Goal: Information Seeking & Learning: Learn about a topic

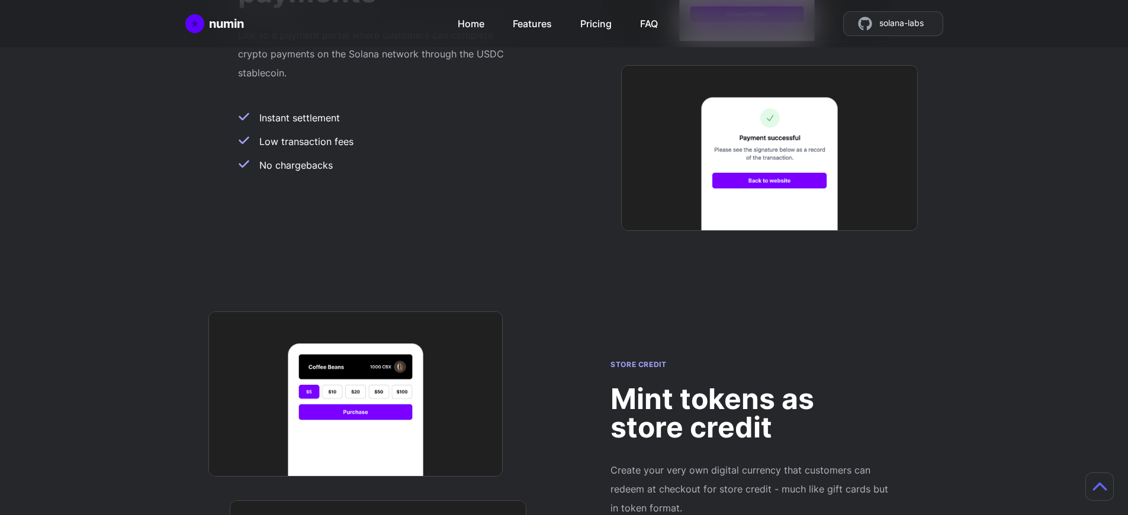
click at [751, 385] on h2 "Mint tokens as store credit" at bounding box center [751, 413] width 280 height 57
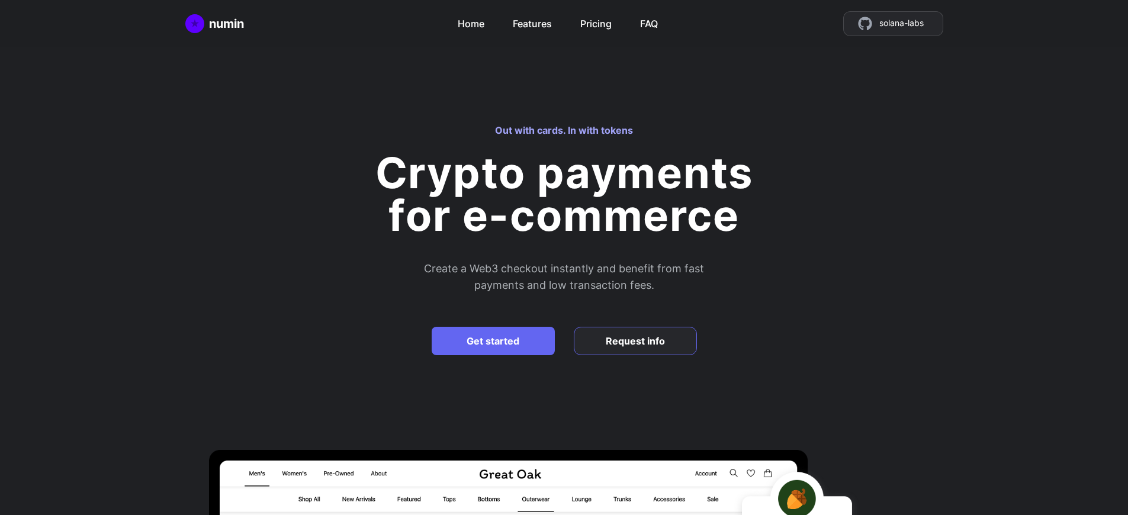
scroll to position [714, 0]
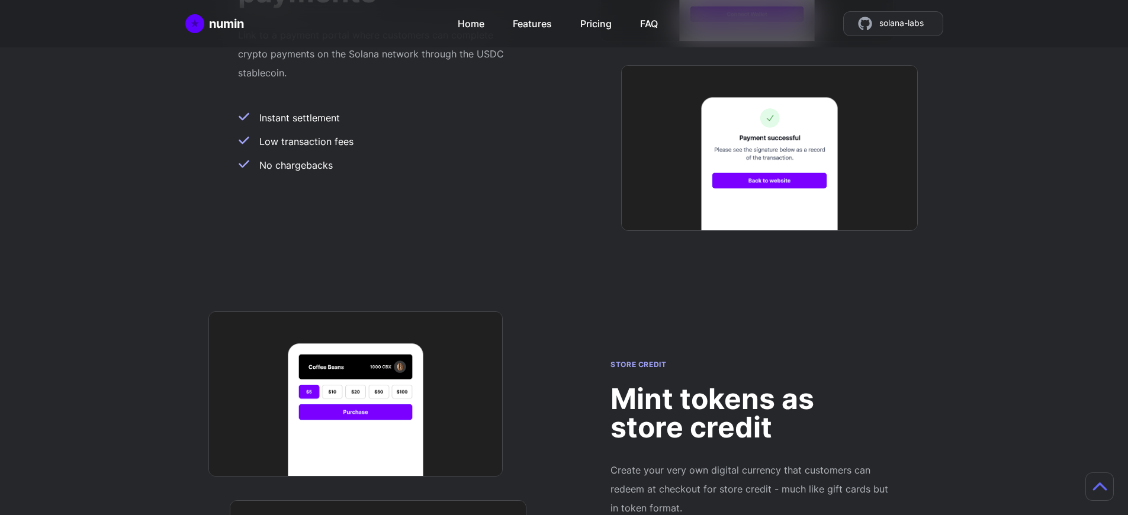
click at [751, 385] on h2 "Mint tokens as store credit" at bounding box center [751, 413] width 280 height 57
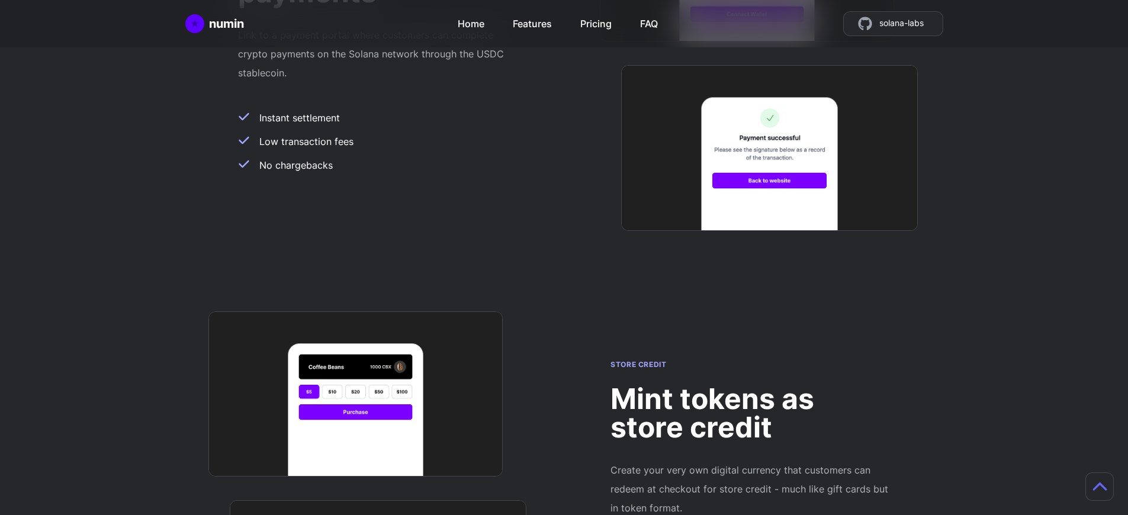
click at [751, 385] on h2 "Mint tokens as store credit" at bounding box center [751, 413] width 280 height 57
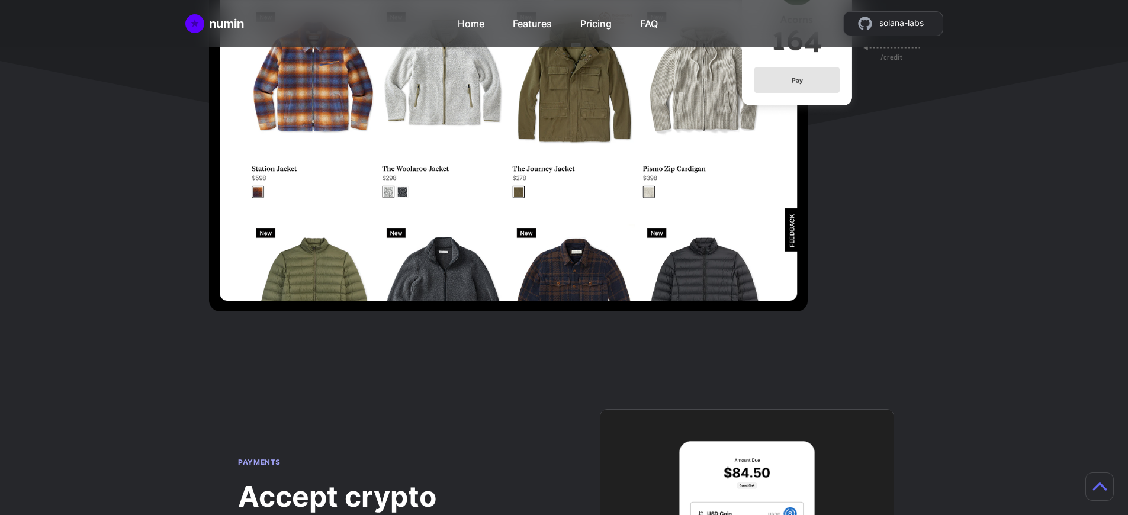
scroll to position [485, 0]
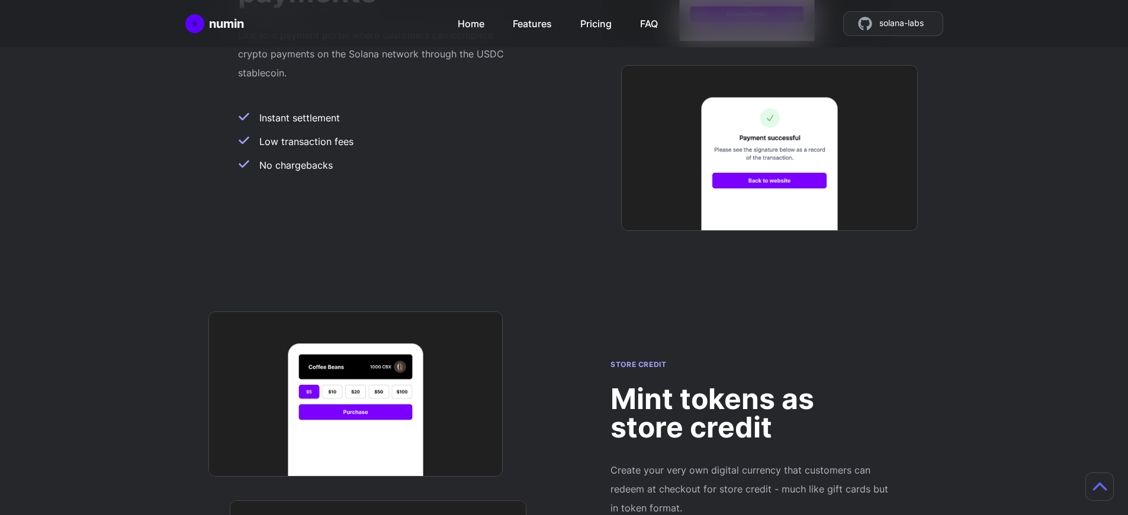
click at [751, 385] on h2 "Mint tokens as store credit" at bounding box center [751, 413] width 280 height 57
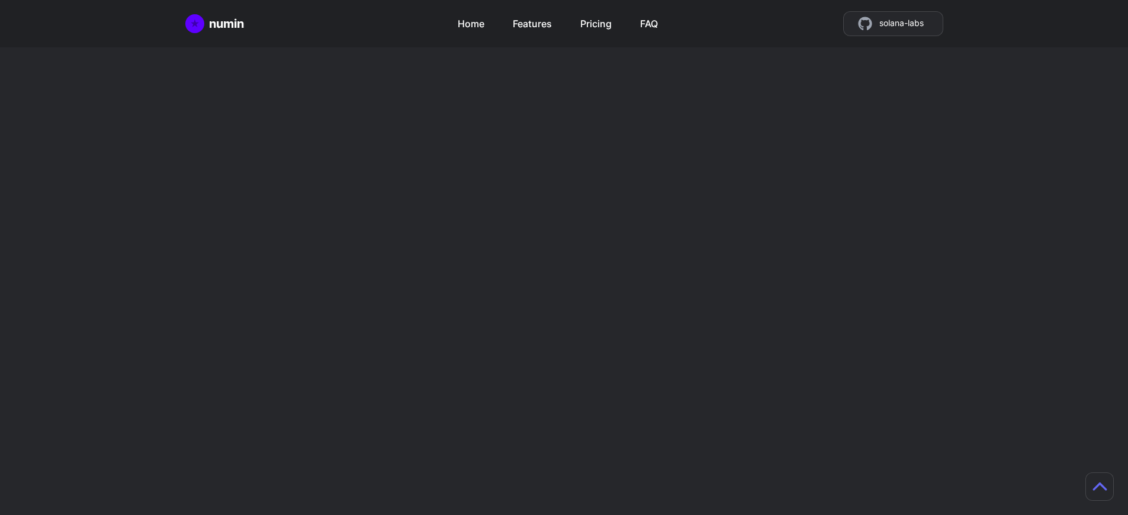
click at [751, 385] on h2 "Mint tokens as store credit" at bounding box center [751, 413] width 280 height 57
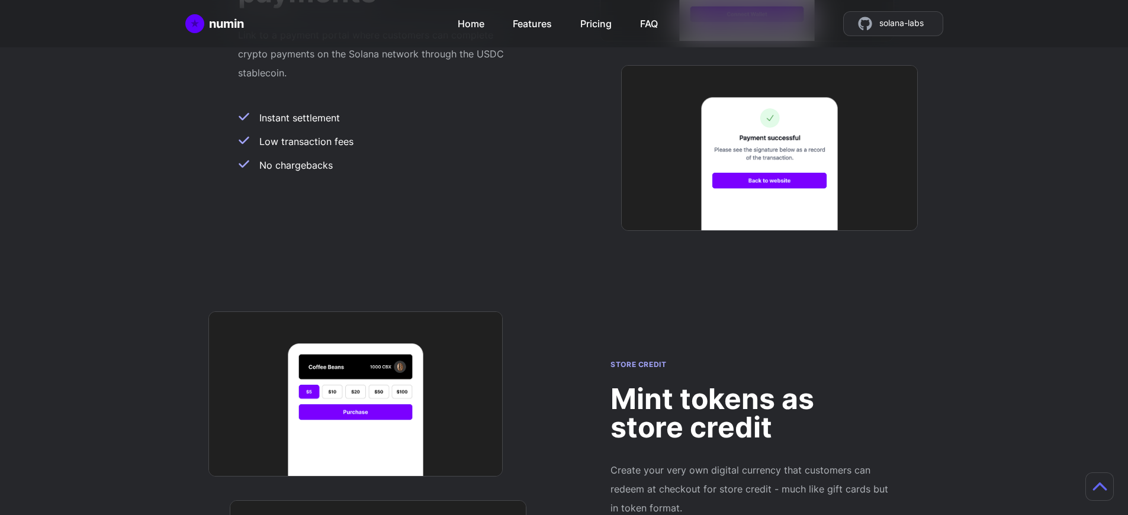
click at [751, 385] on h2 "Mint tokens as store credit" at bounding box center [751, 413] width 280 height 57
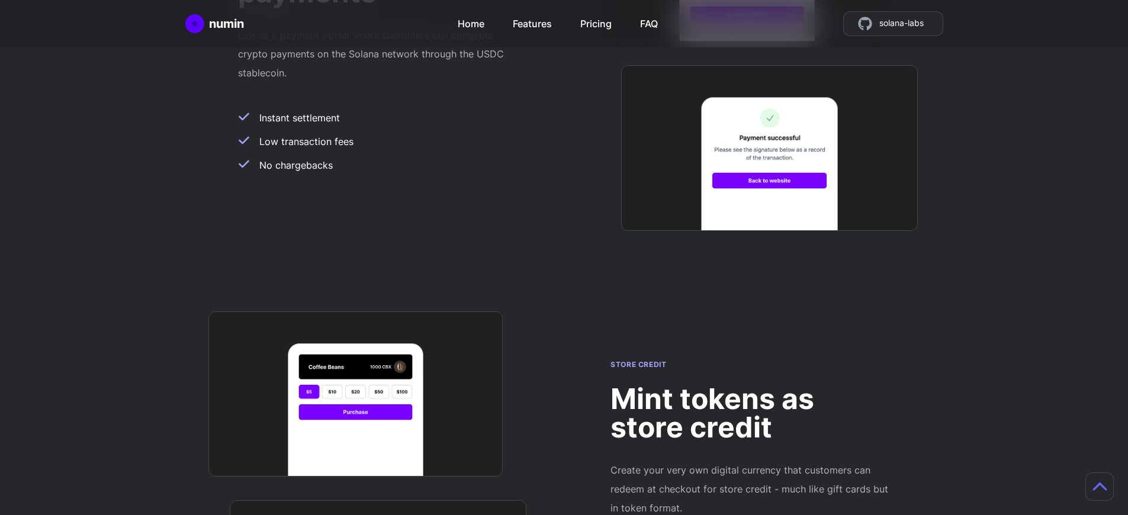
click at [751, 385] on h2 "Mint tokens as store credit" at bounding box center [751, 413] width 280 height 57
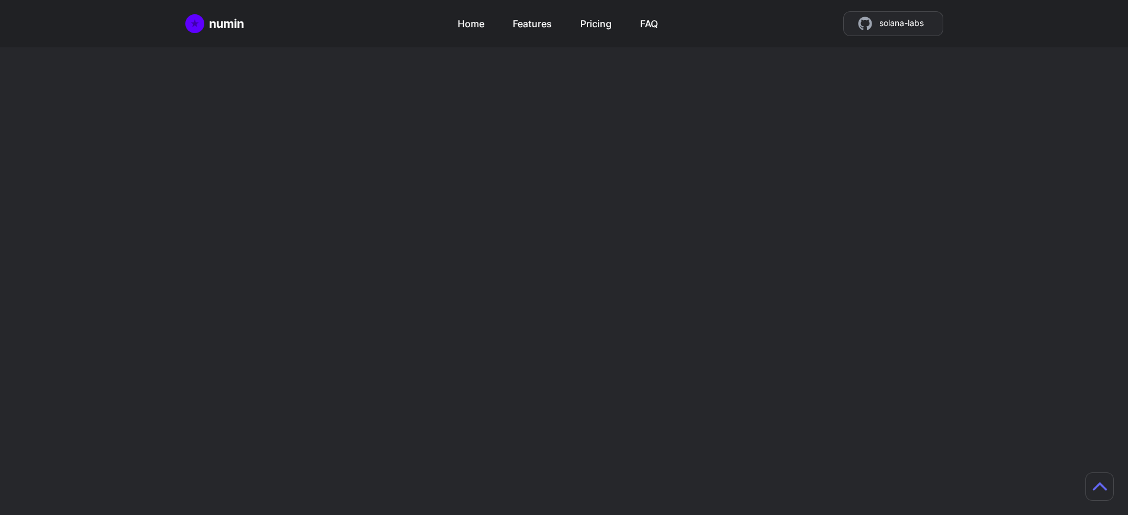
click at [751, 385] on h2 "Mint tokens as store credit" at bounding box center [751, 413] width 280 height 57
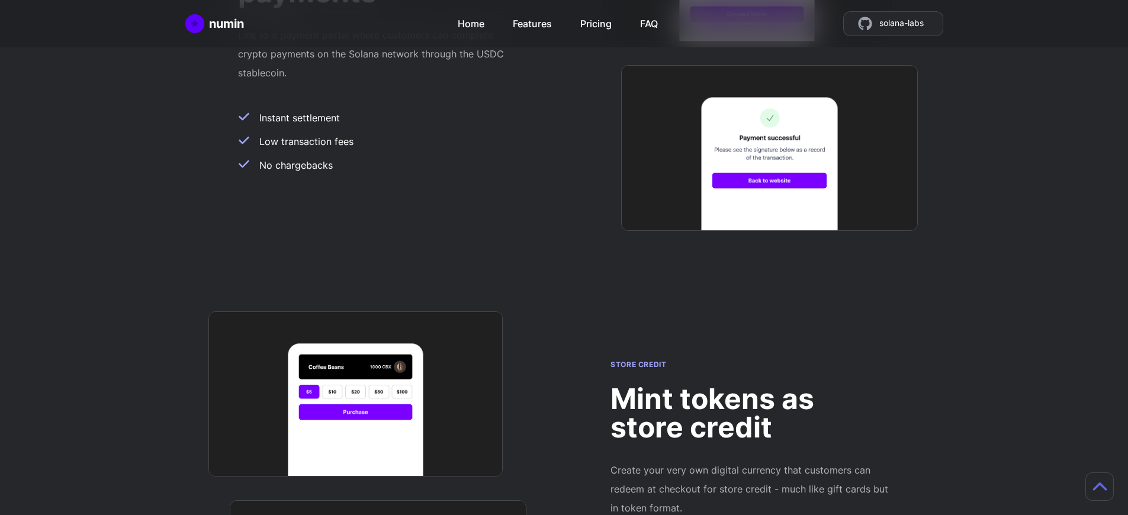
click at [751, 385] on h2 "Mint tokens as store credit" at bounding box center [751, 413] width 280 height 57
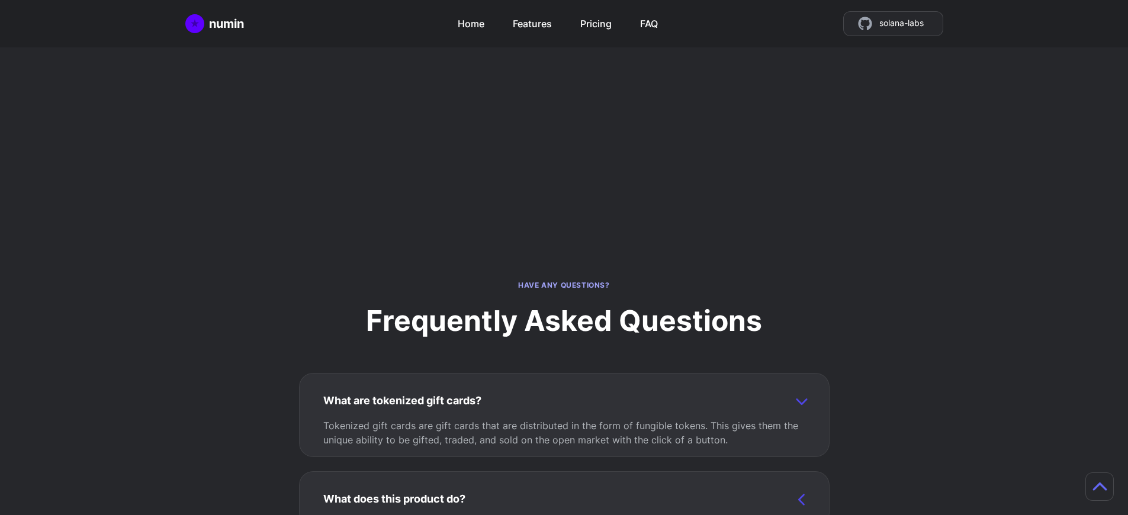
scroll to position [1046, 0]
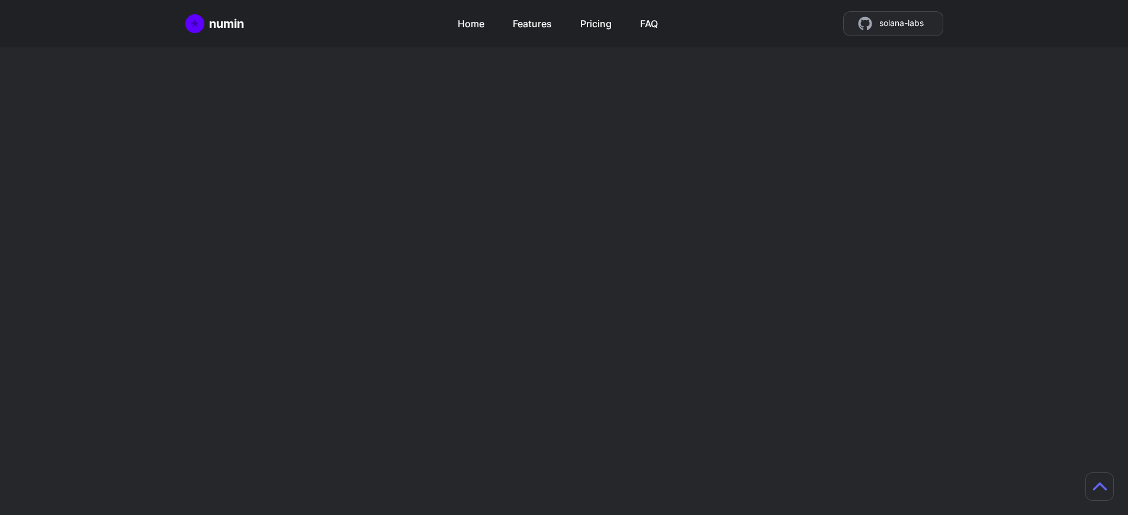
click at [751, 385] on h2 "Mint tokens as store credit" at bounding box center [751, 413] width 280 height 57
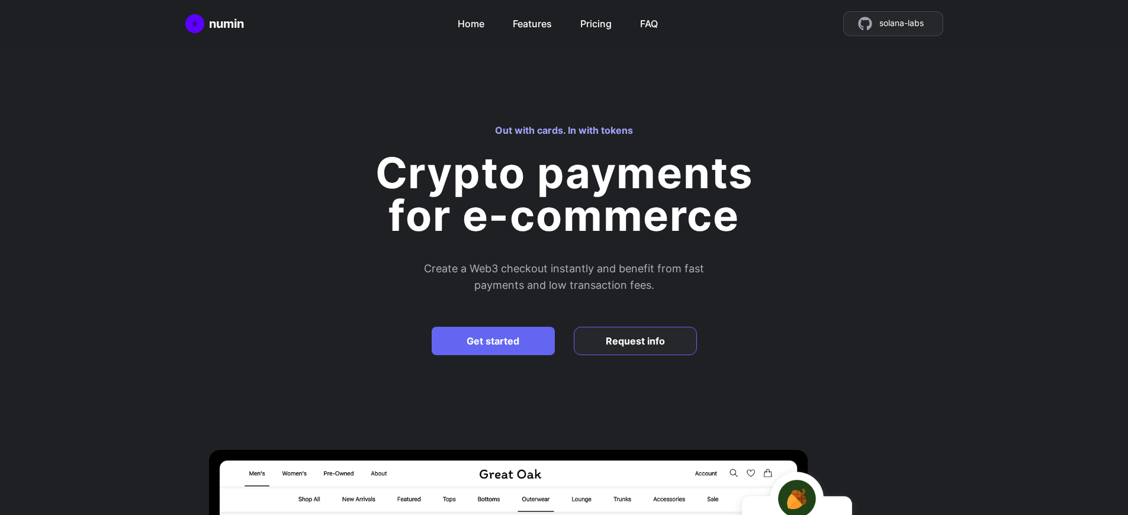
scroll to position [3067, 0]
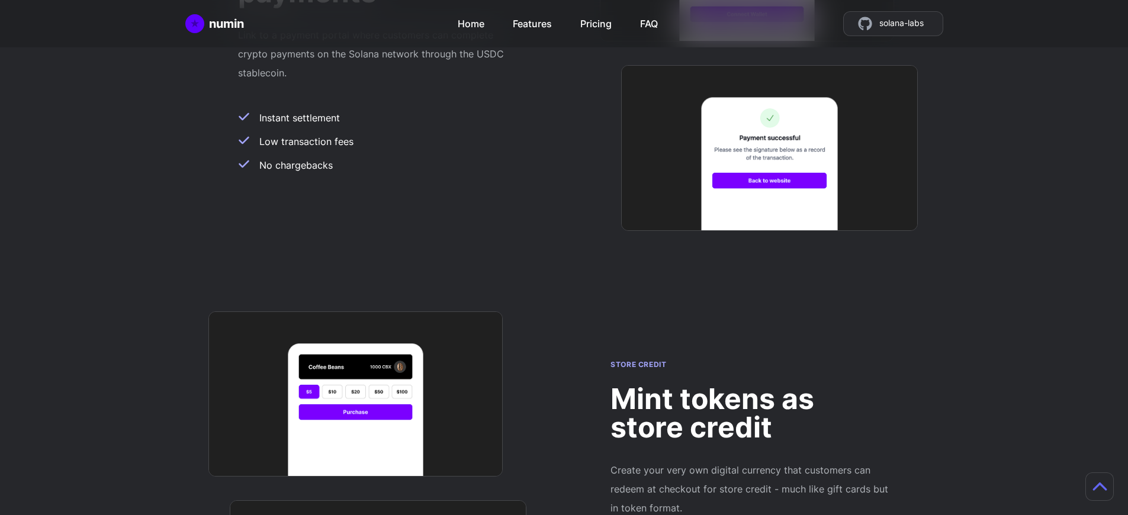
click at [751, 385] on h2 "Mint tokens as store credit" at bounding box center [751, 413] width 280 height 57
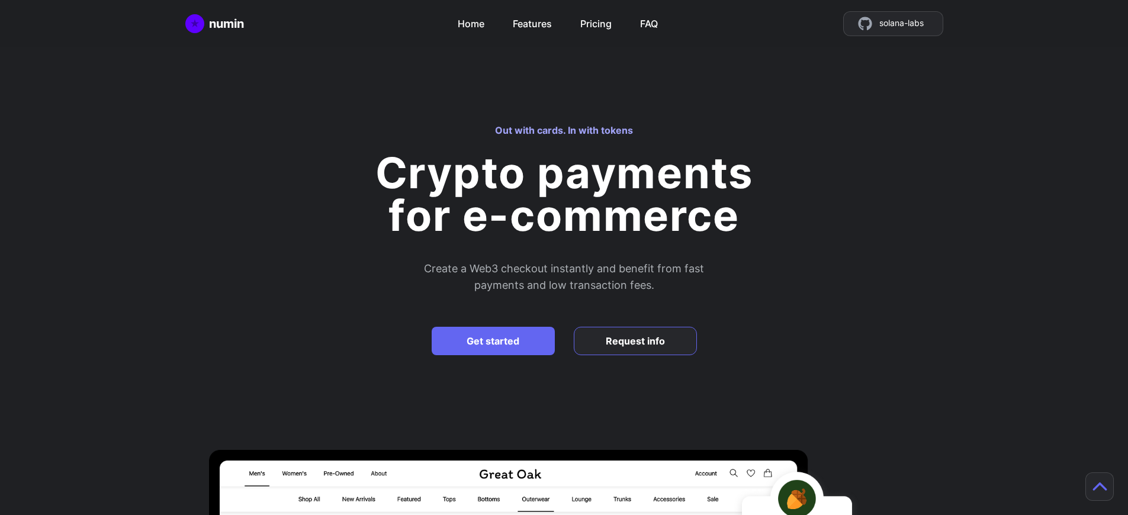
scroll to position [1046, 0]
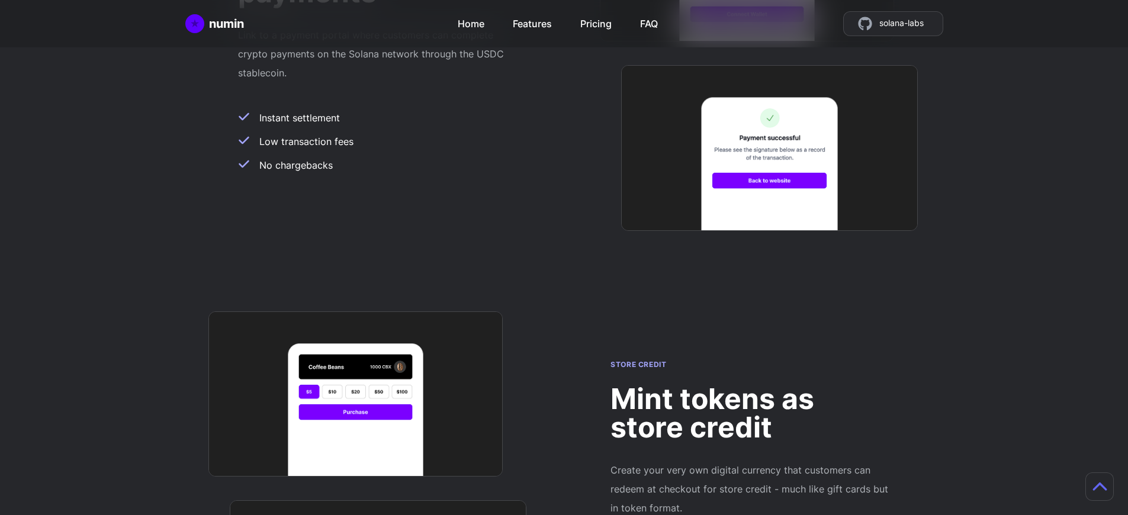
click at [751, 385] on h2 "Mint tokens as store credit" at bounding box center [751, 413] width 280 height 57
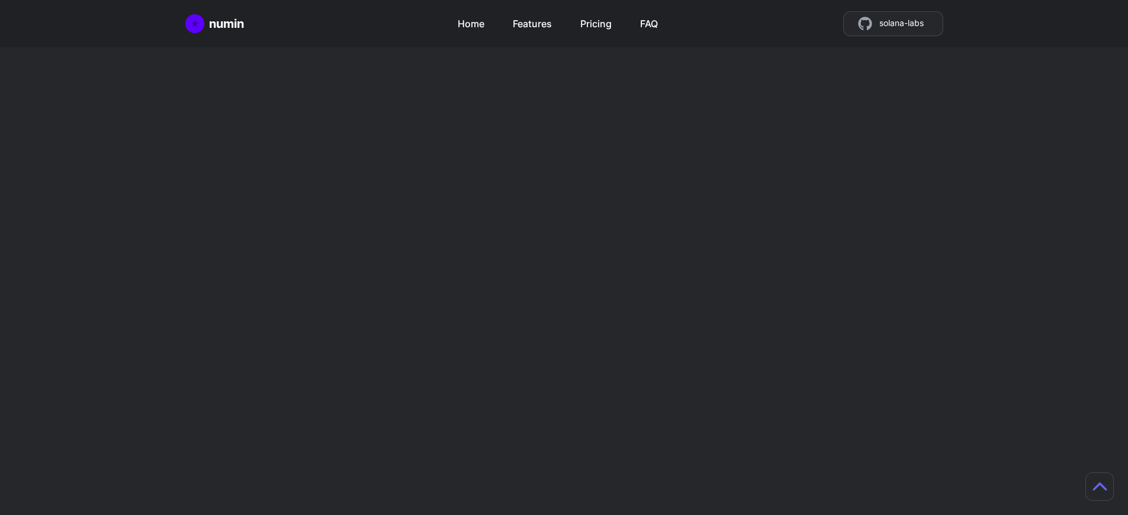
click at [751, 385] on h2 "Mint tokens as store credit" at bounding box center [751, 413] width 280 height 57
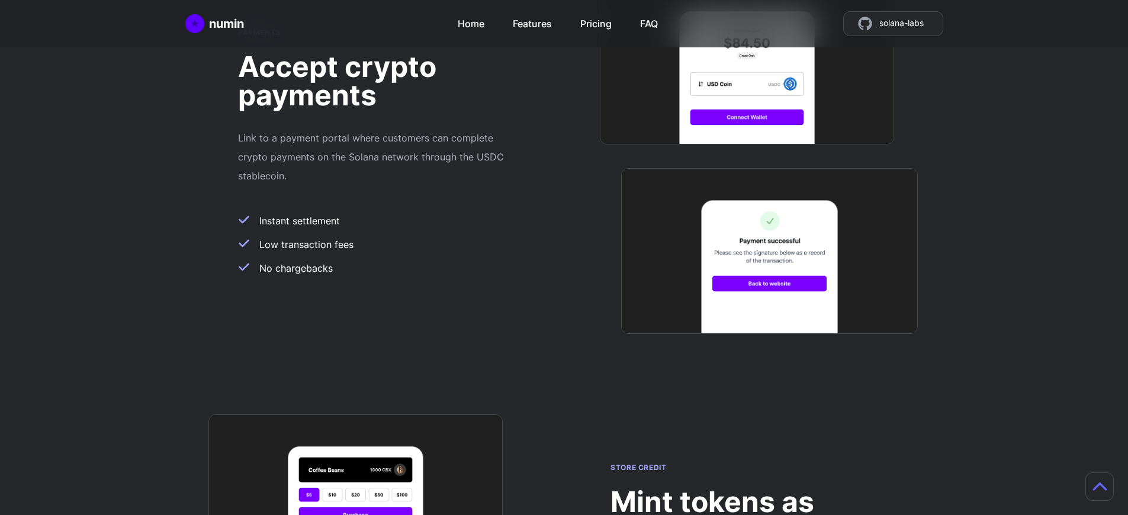
scroll to position [943, 9]
click at [369, 28] on div "numin Home Features Pricing FAQ solana-labs" at bounding box center [564, 23] width 758 height 25
